Goal: Information Seeking & Learning: Learn about a topic

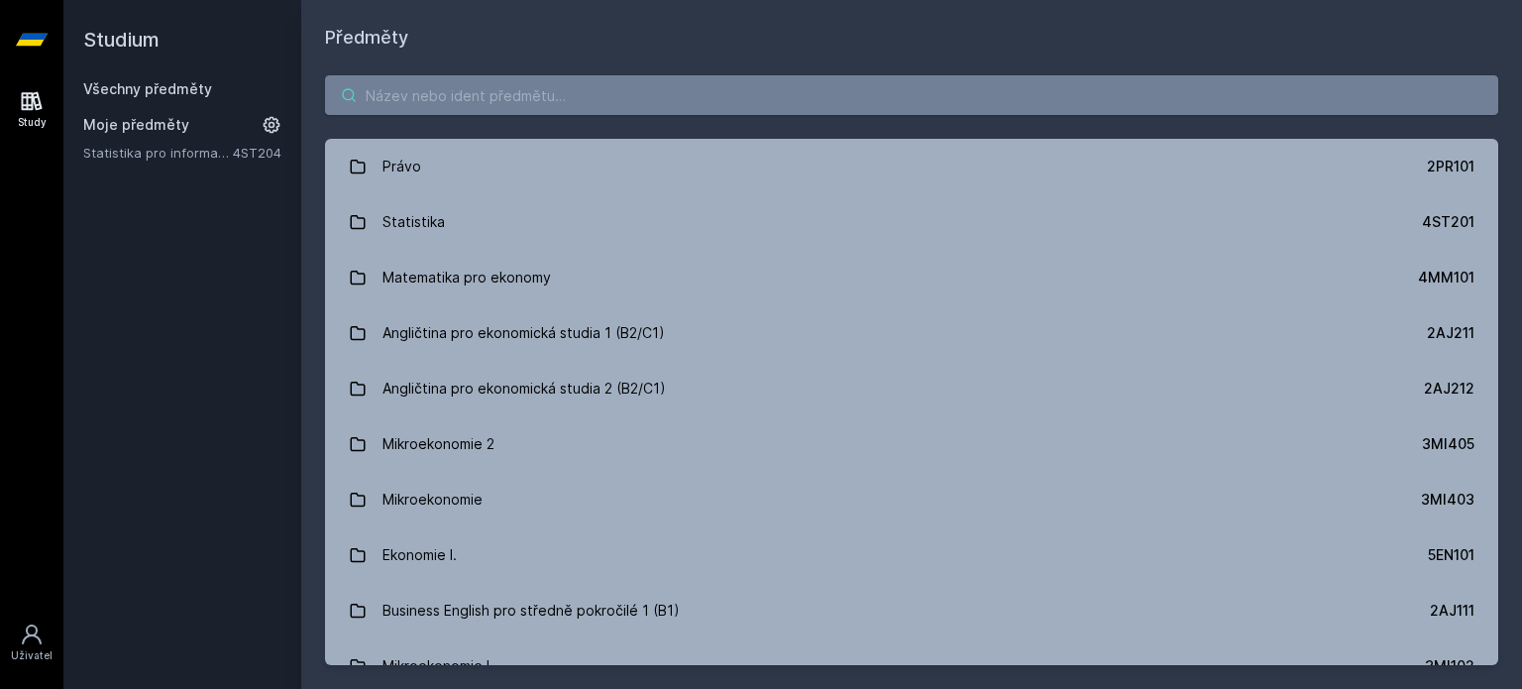
click at [481, 86] on input "search" at bounding box center [912, 95] width 1174 height 40
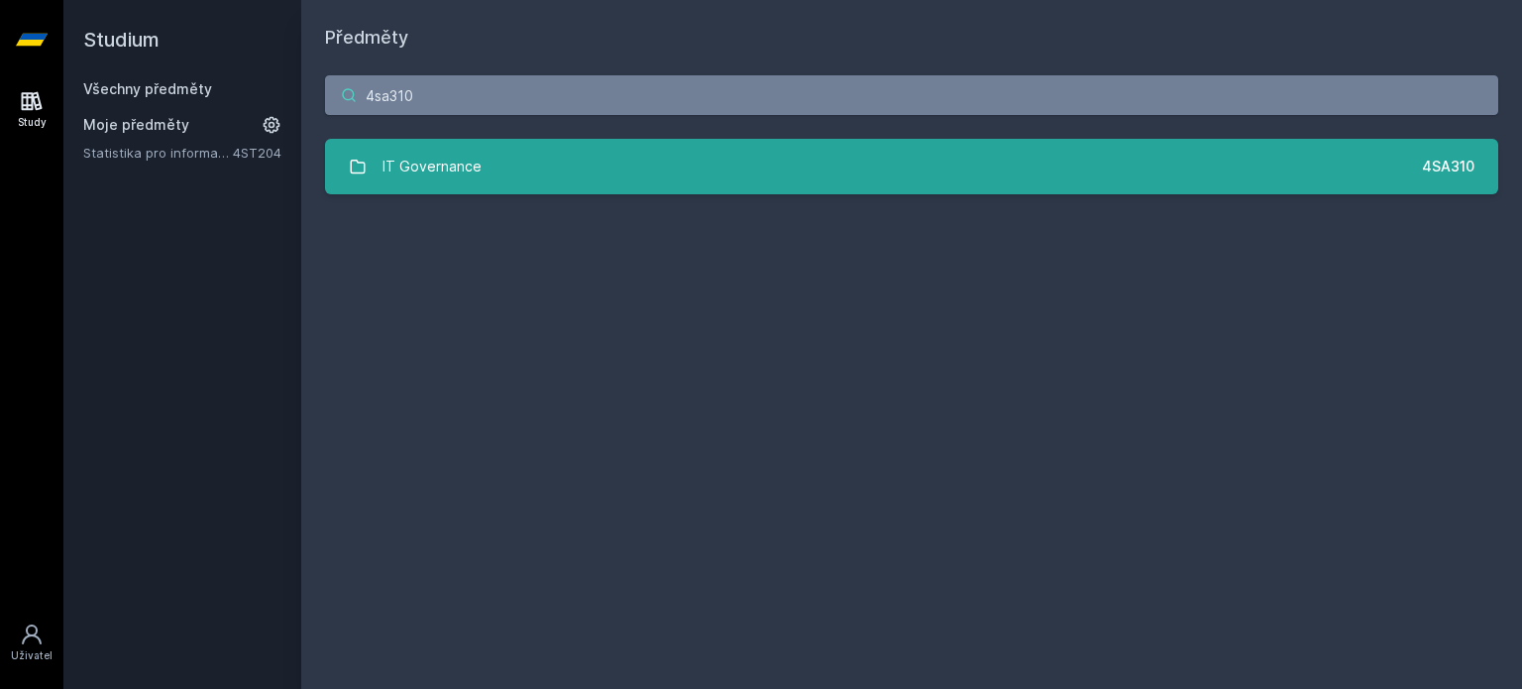
type input "4sa310"
click at [607, 172] on link "IT Governance 4SA310" at bounding box center [912, 167] width 1174 height 56
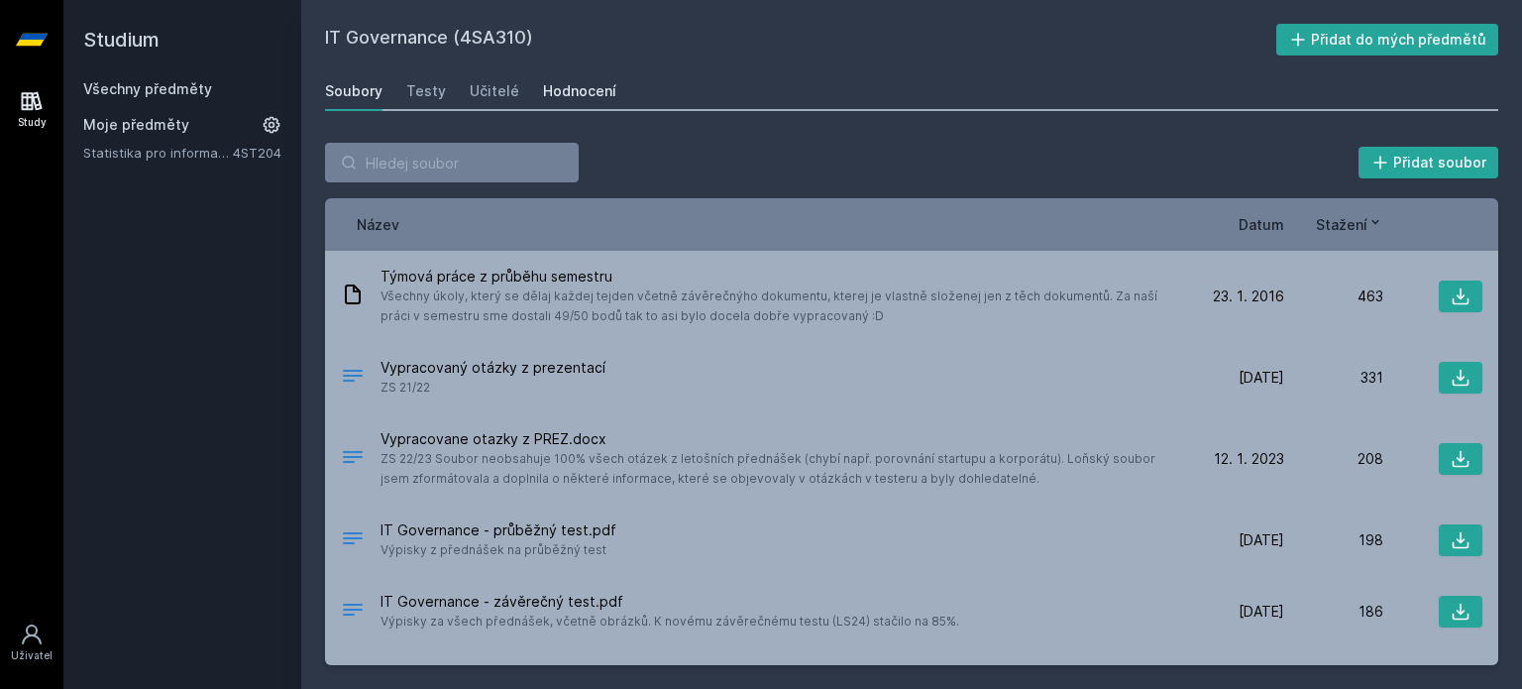
click at [579, 92] on div "Hodnocení" at bounding box center [579, 91] width 73 height 20
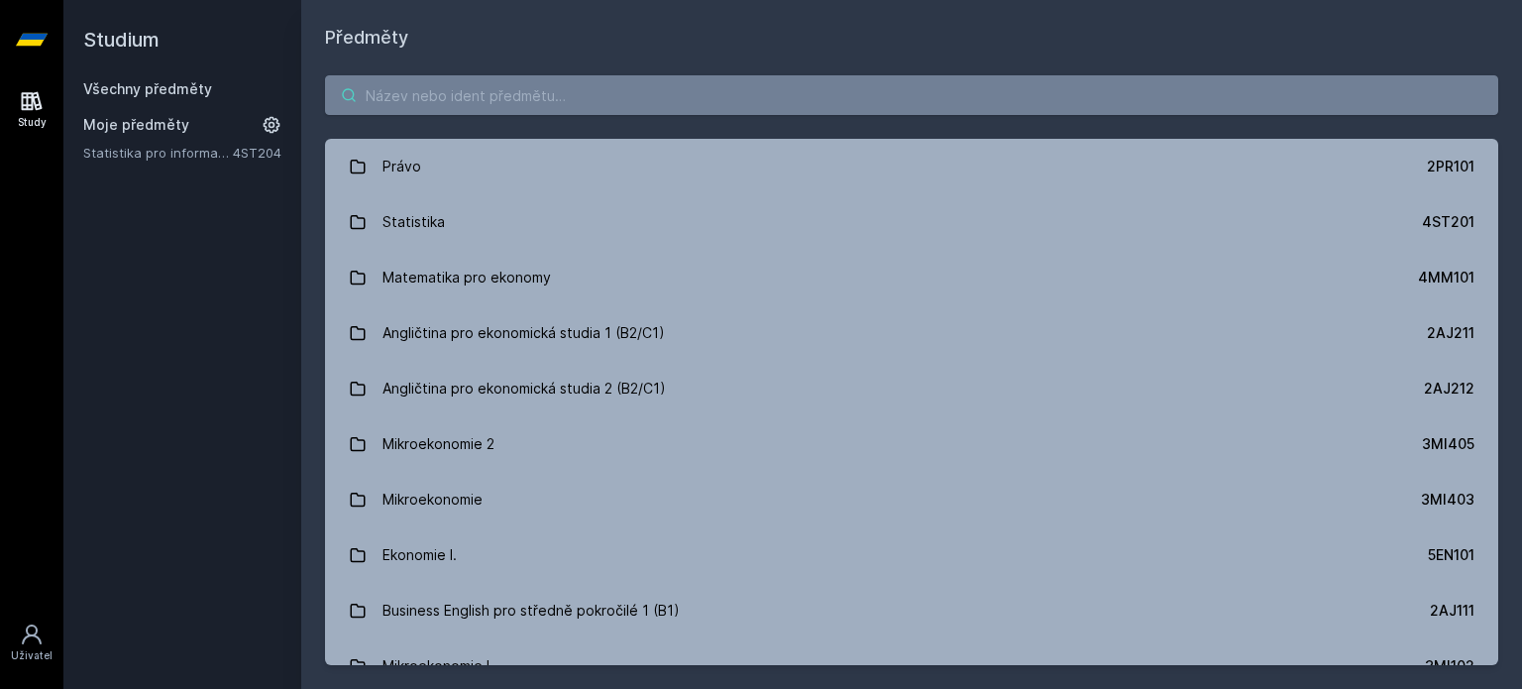
click at [603, 106] on input "search" at bounding box center [912, 95] width 1174 height 40
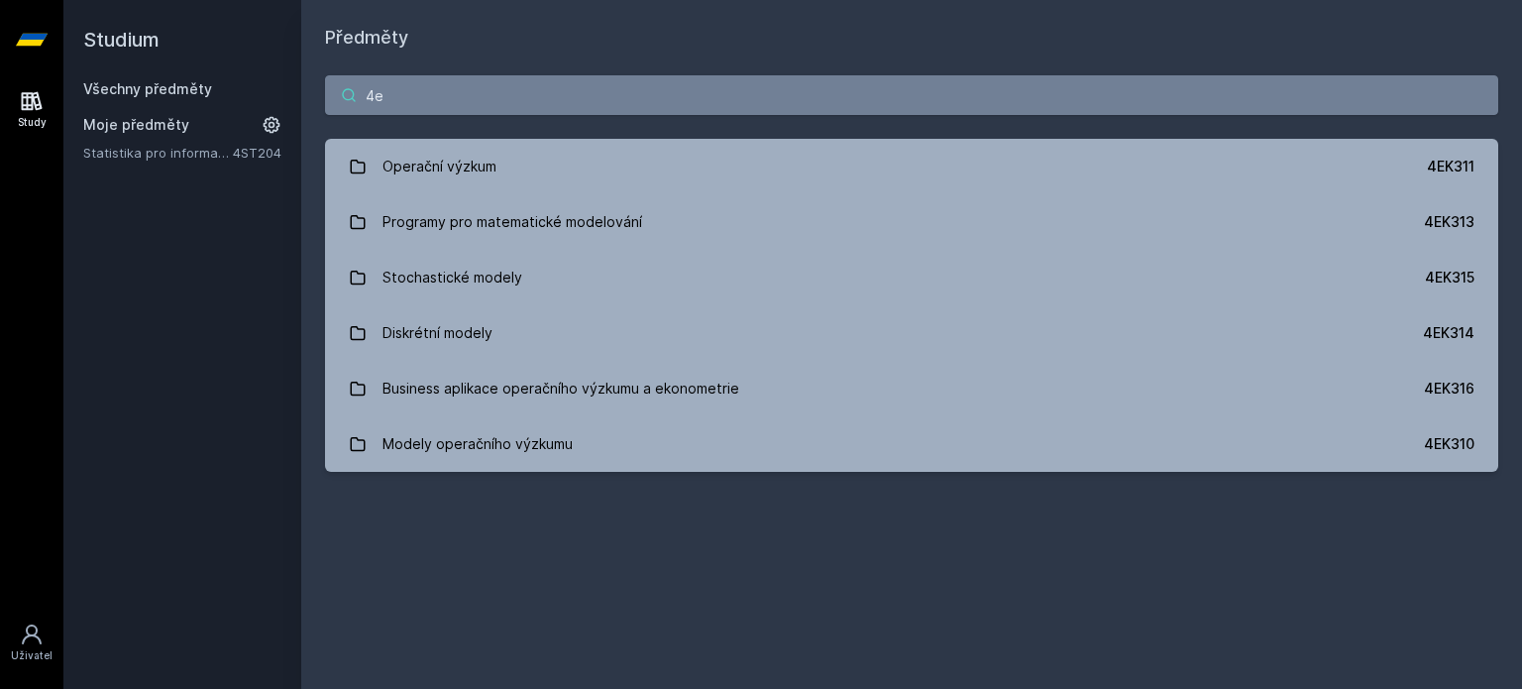
type input "4"
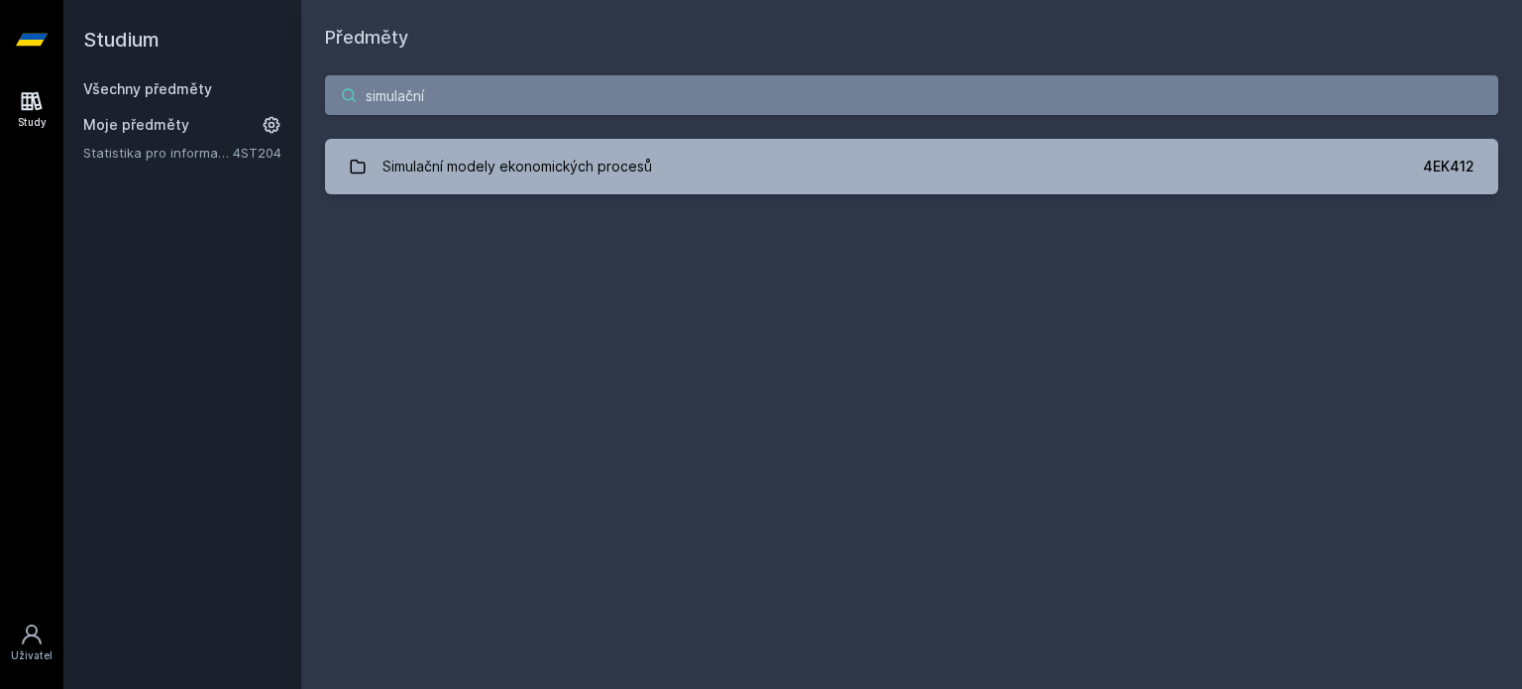
type input "simulační"
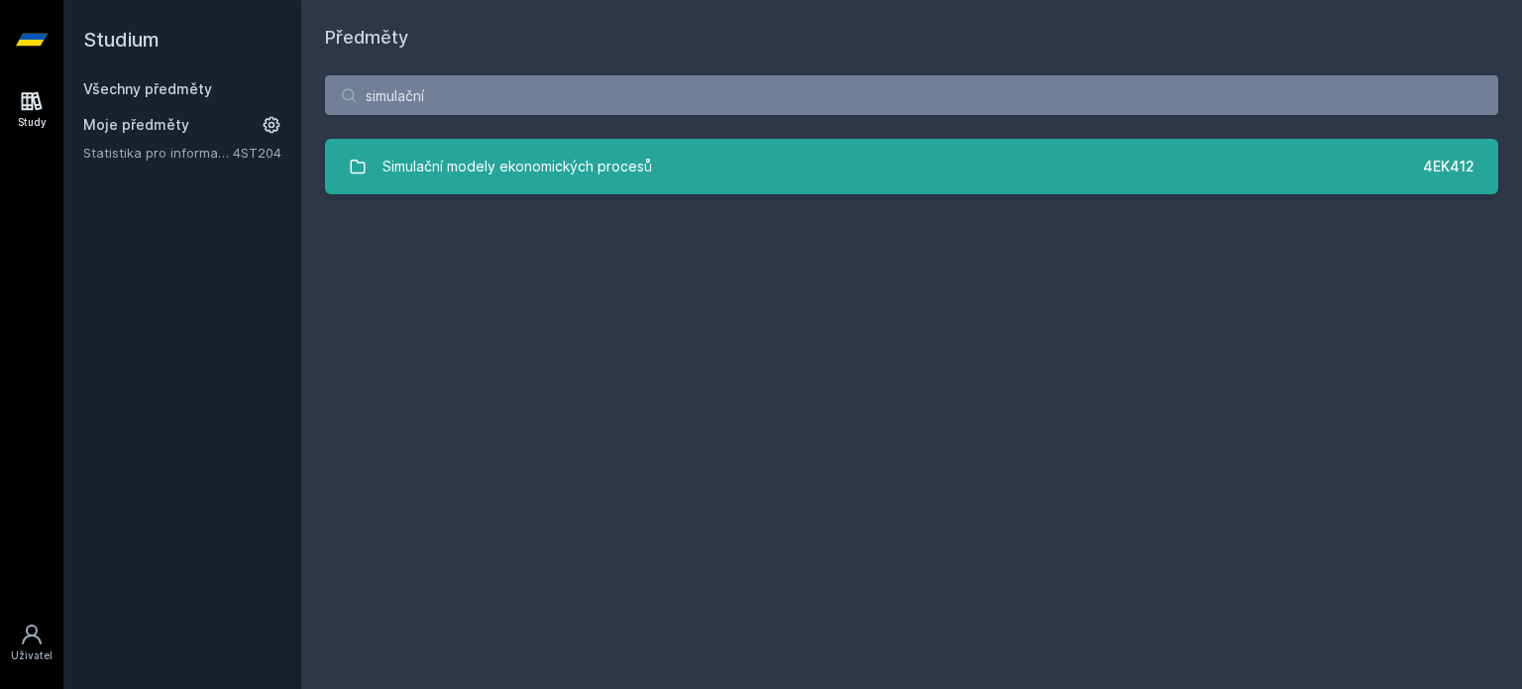
click at [516, 157] on div "Simulační modely ekonomických procesů" at bounding box center [518, 167] width 270 height 40
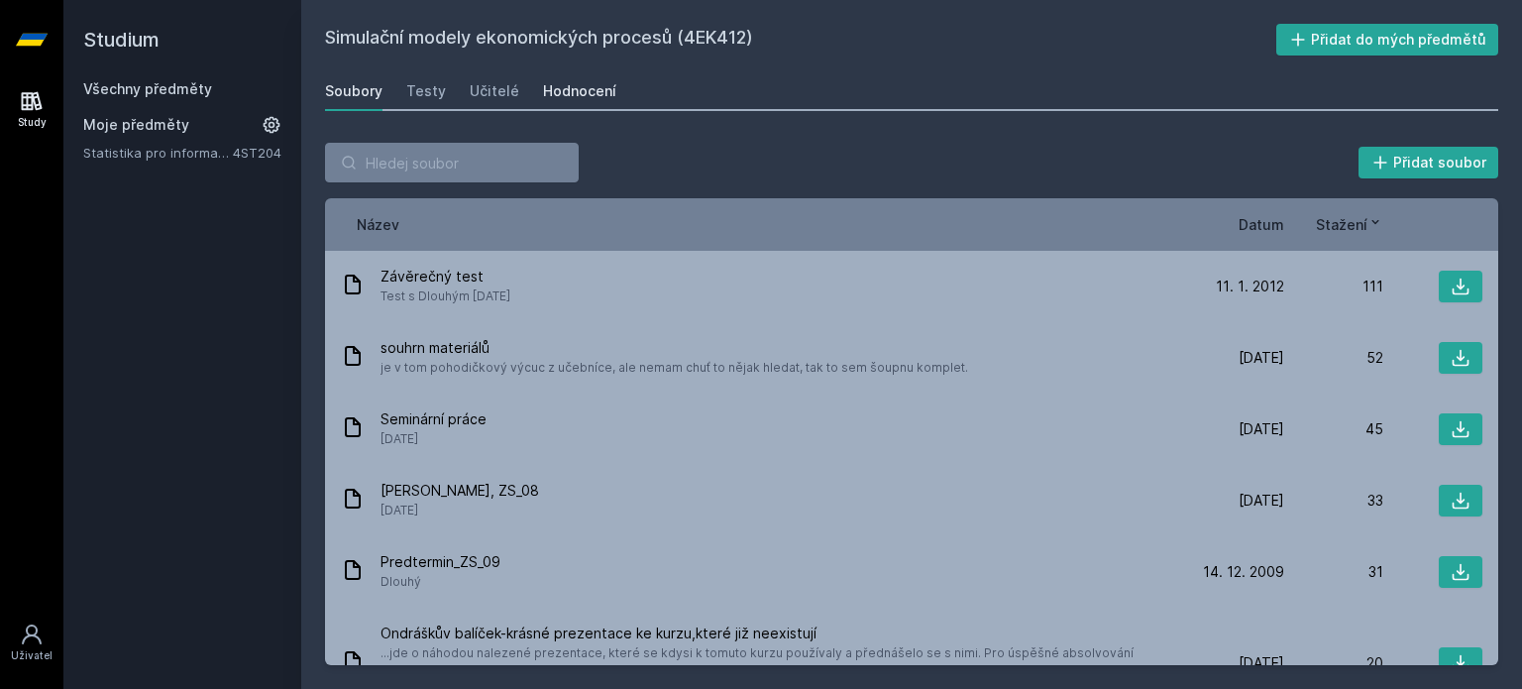
click at [585, 97] on div "Hodnocení" at bounding box center [579, 91] width 73 height 20
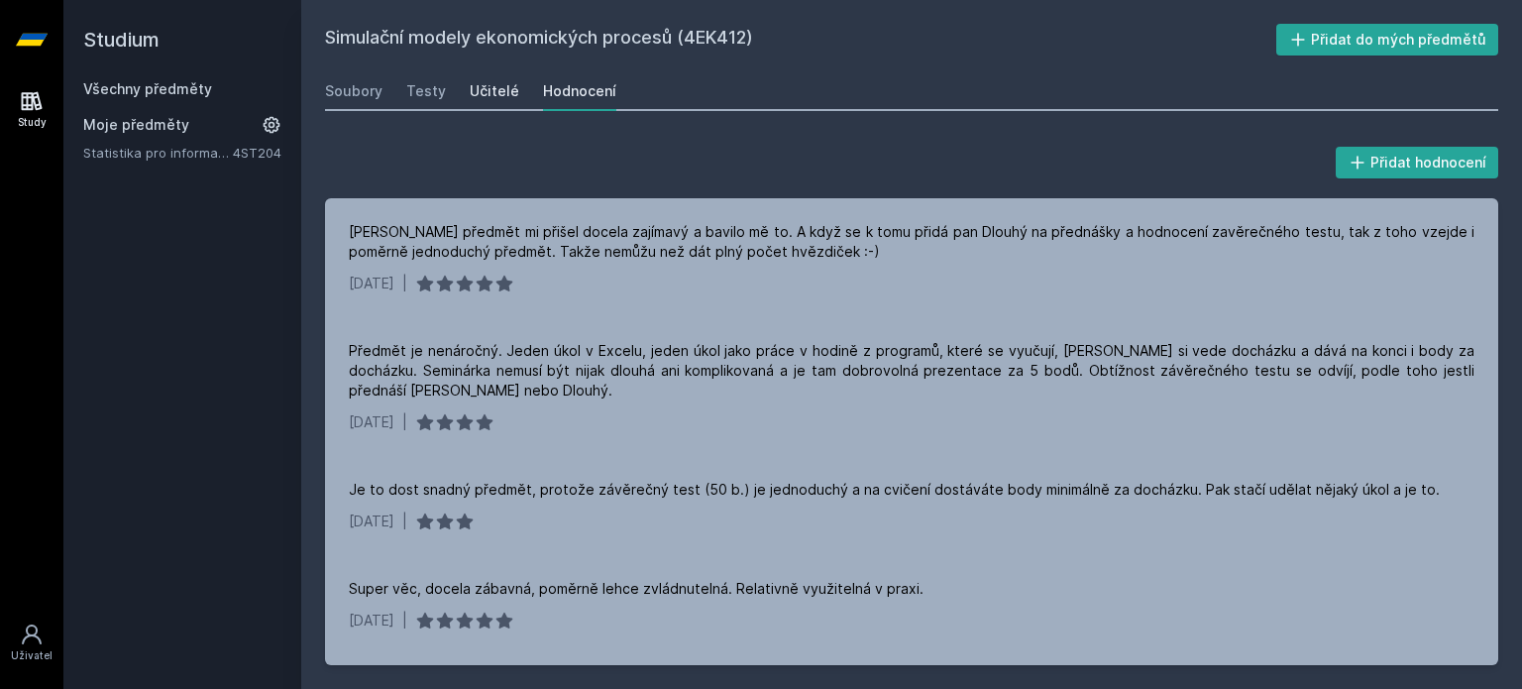
click at [495, 93] on div "Učitelé" at bounding box center [495, 91] width 50 height 20
